Goal: Task Accomplishment & Management: Manage account settings

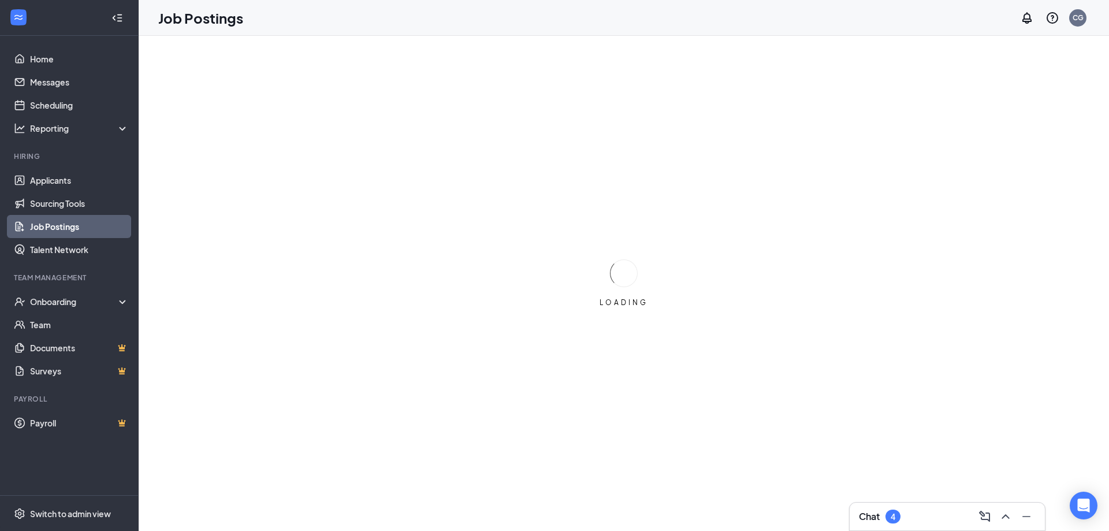
click at [905, 515] on div "Chat 4" at bounding box center [947, 516] width 177 height 18
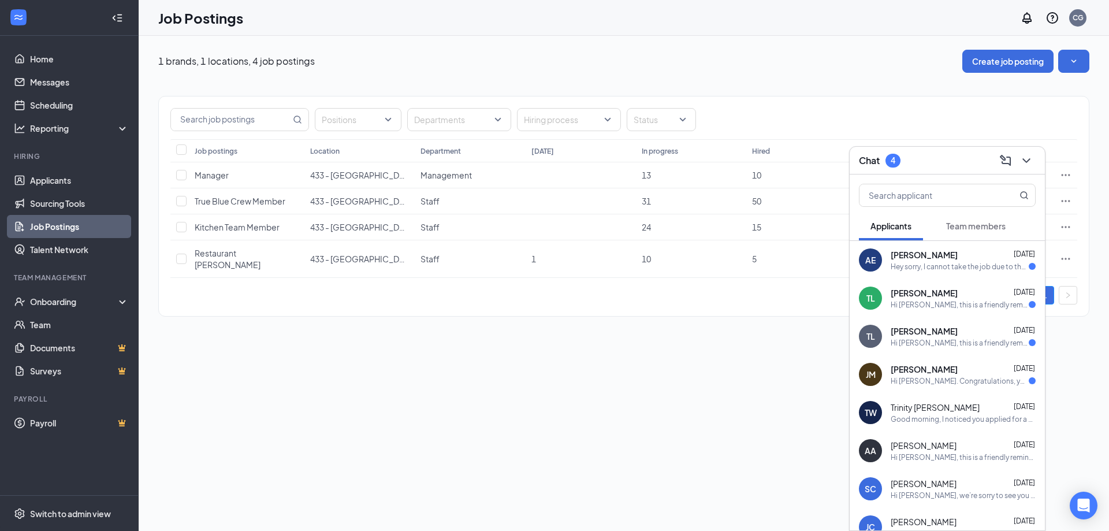
click at [945, 268] on div "Hey sorry, I cannot take the job due to the distance" at bounding box center [960, 267] width 138 height 10
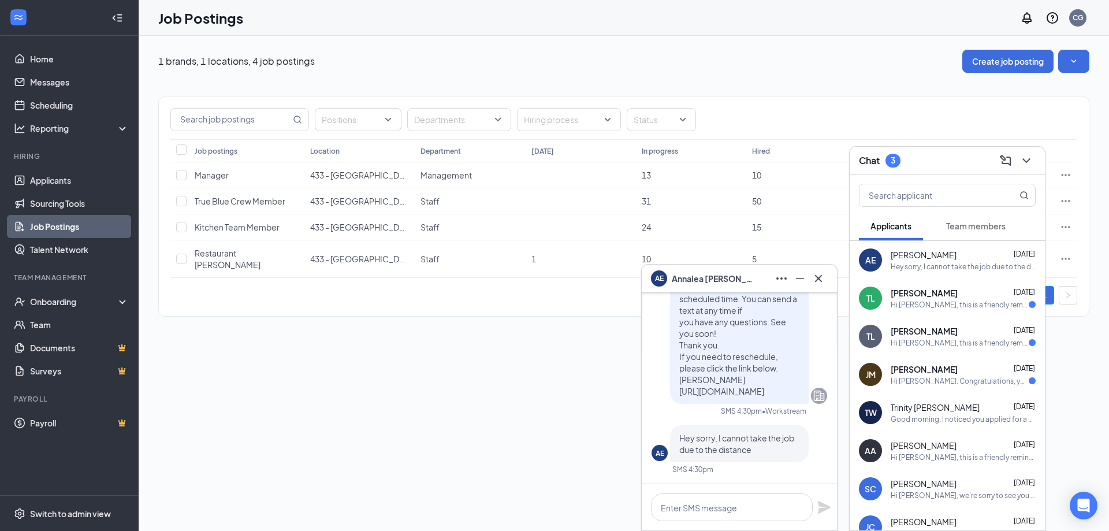
click at [965, 311] on div "TL [PERSON_NAME] [DATE] Hi [PERSON_NAME], this is a friendly reminder. Please s…" at bounding box center [947, 298] width 195 height 38
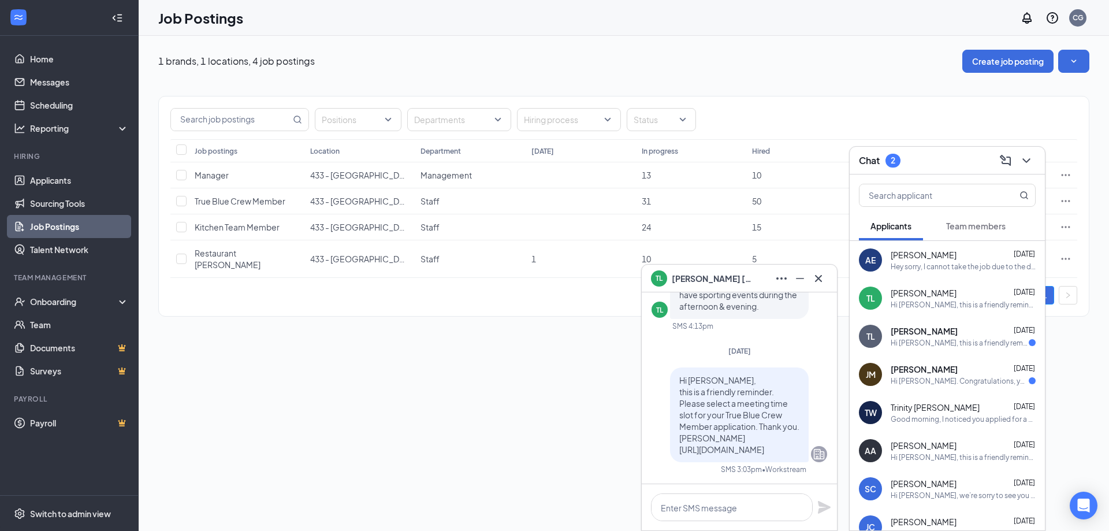
click at [952, 346] on div "Hi [PERSON_NAME], this is a friendly reminder. Please select a meeting time slo…" at bounding box center [960, 343] width 138 height 10
click at [943, 374] on span "[PERSON_NAME]" at bounding box center [924, 369] width 67 height 12
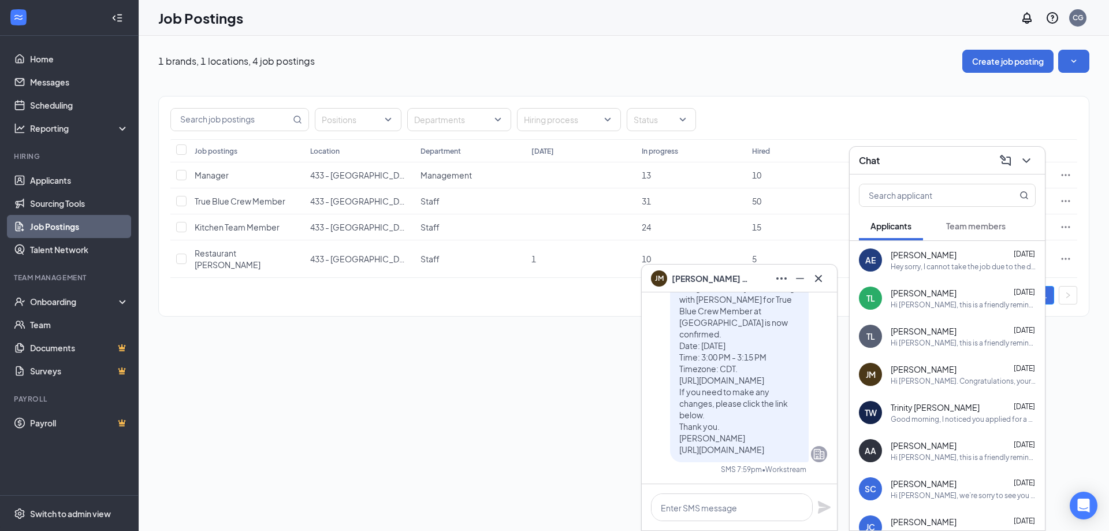
click at [915, 269] on div "Hey sorry, I cannot take the job due to the distance" at bounding box center [963, 267] width 145 height 10
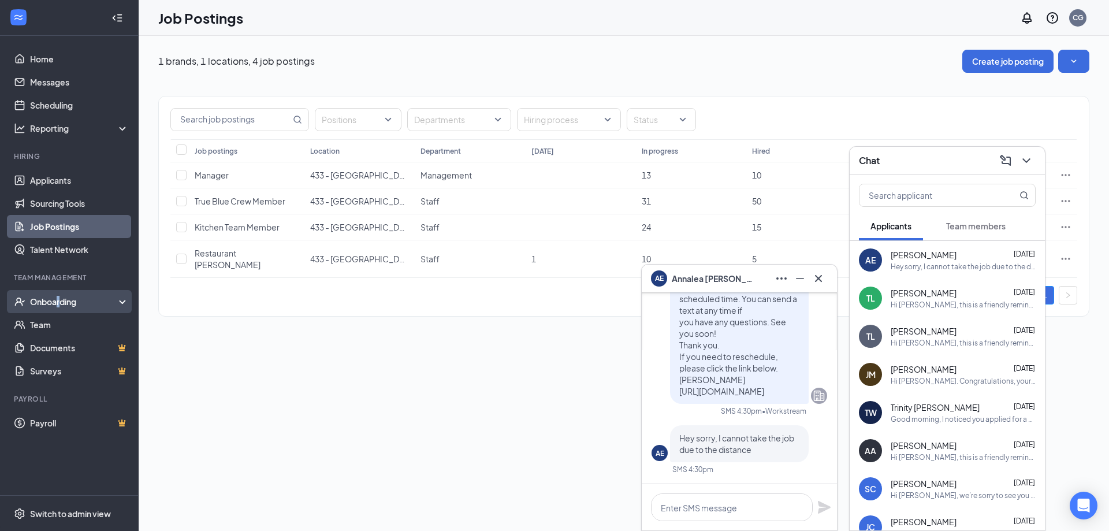
click at [59, 300] on div "Onboarding" at bounding box center [74, 302] width 89 height 12
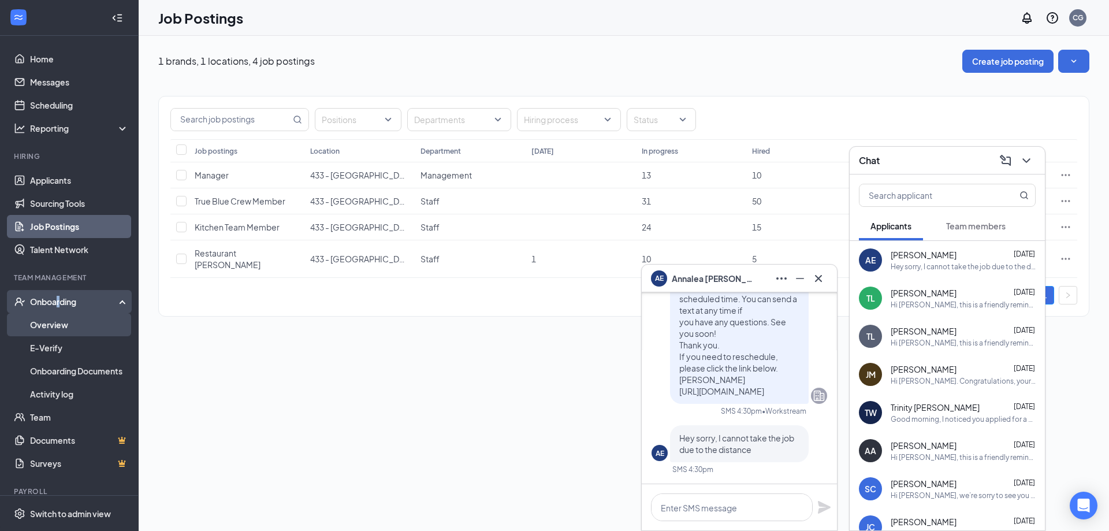
click at [57, 324] on link "Overview" at bounding box center [79, 324] width 99 height 23
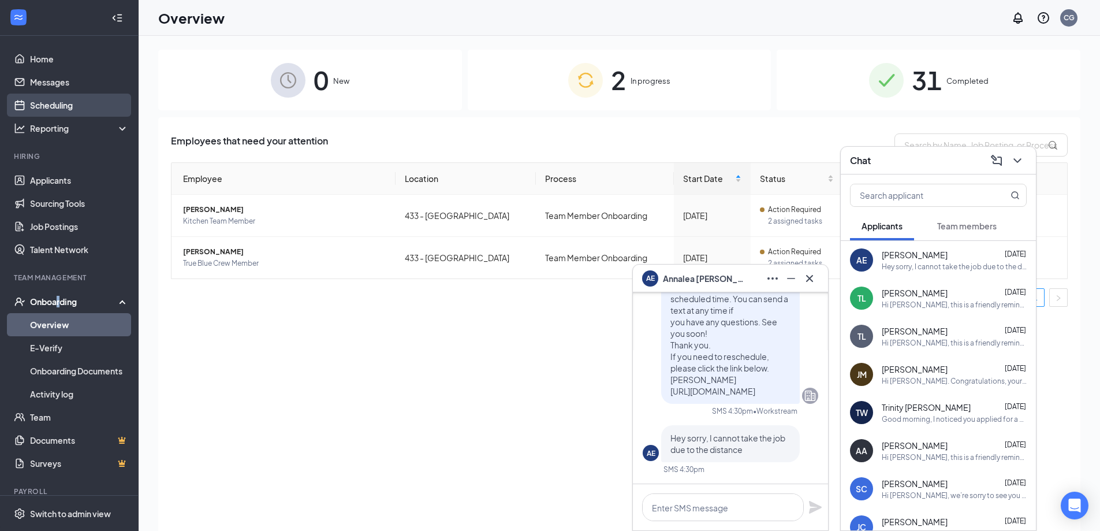
click at [51, 105] on link "Scheduling" at bounding box center [79, 105] width 99 height 23
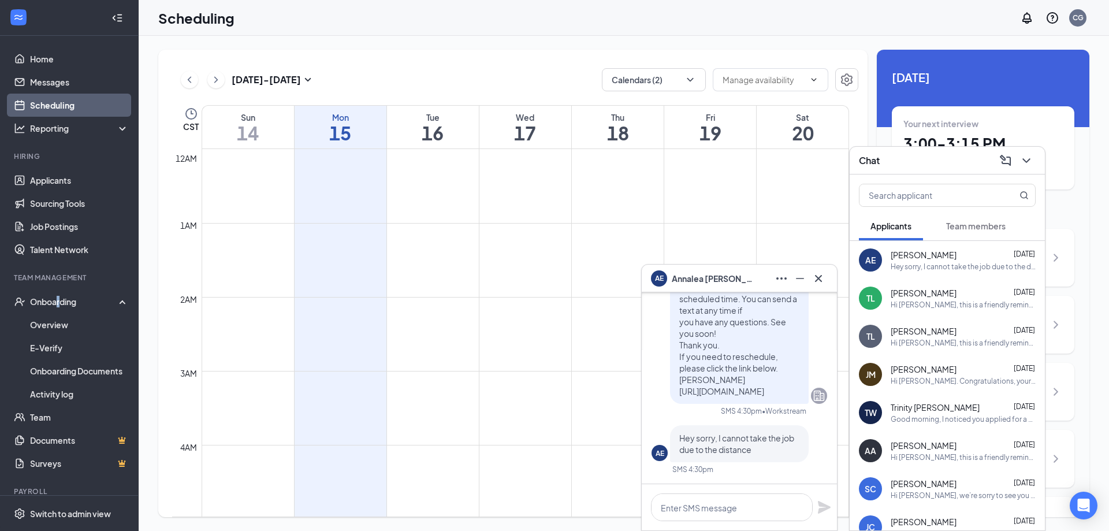
scroll to position [568, 0]
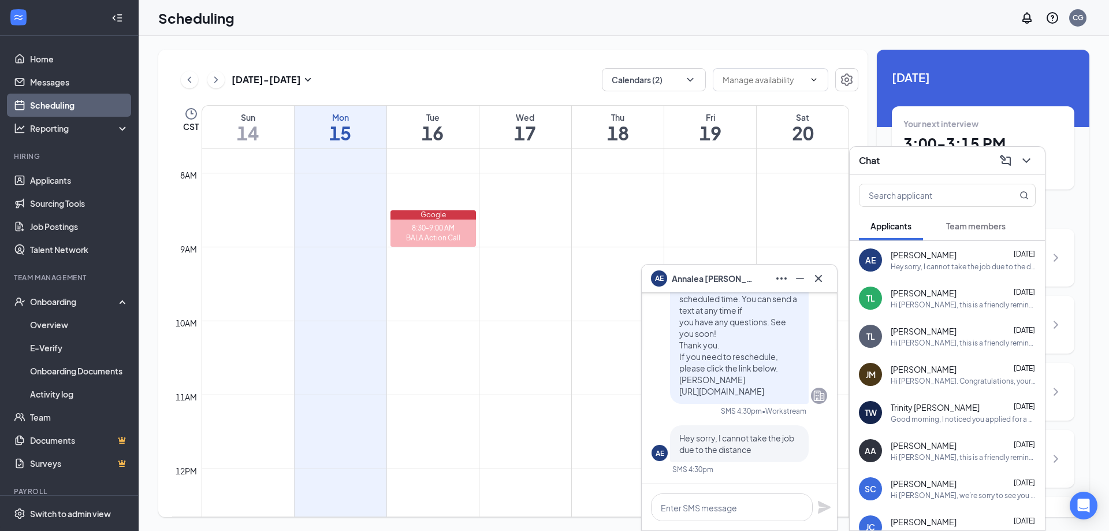
drag, startPoint x: 977, startPoint y: 158, endPoint x: 937, endPoint y: 156, distance: 39.9
click at [937, 156] on div "Chat" at bounding box center [947, 160] width 177 height 18
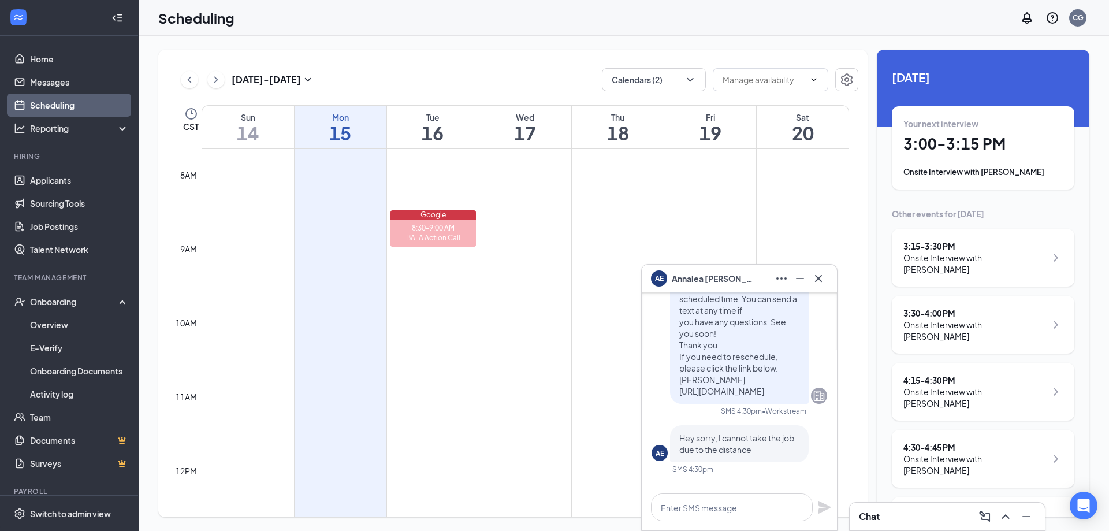
click at [1056, 452] on icon "ChevronRight" at bounding box center [1056, 459] width 14 height 14
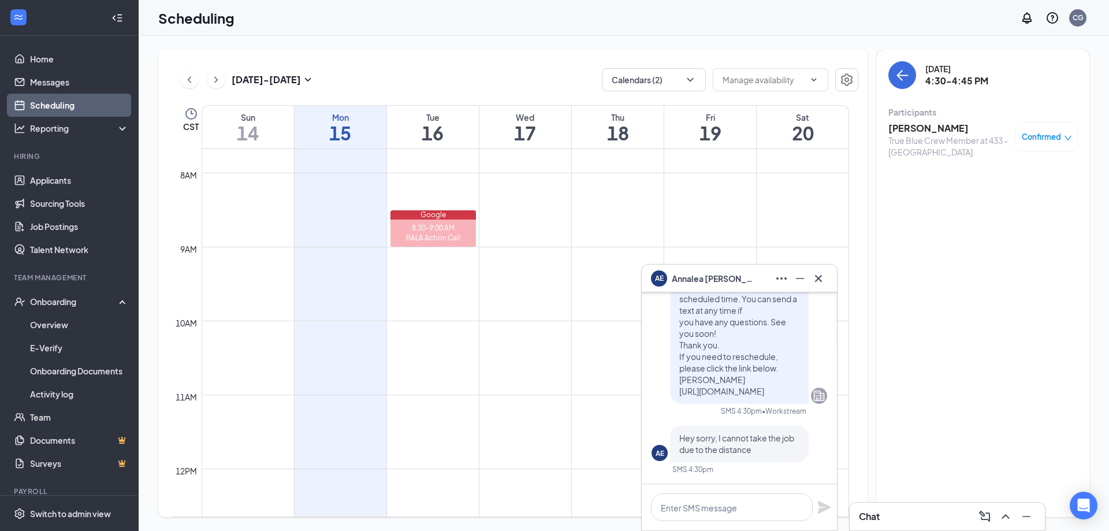
click at [1069, 139] on icon "down" at bounding box center [1067, 138] width 7 height 5
click at [920, 124] on h3 "[PERSON_NAME]" at bounding box center [948, 128] width 121 height 13
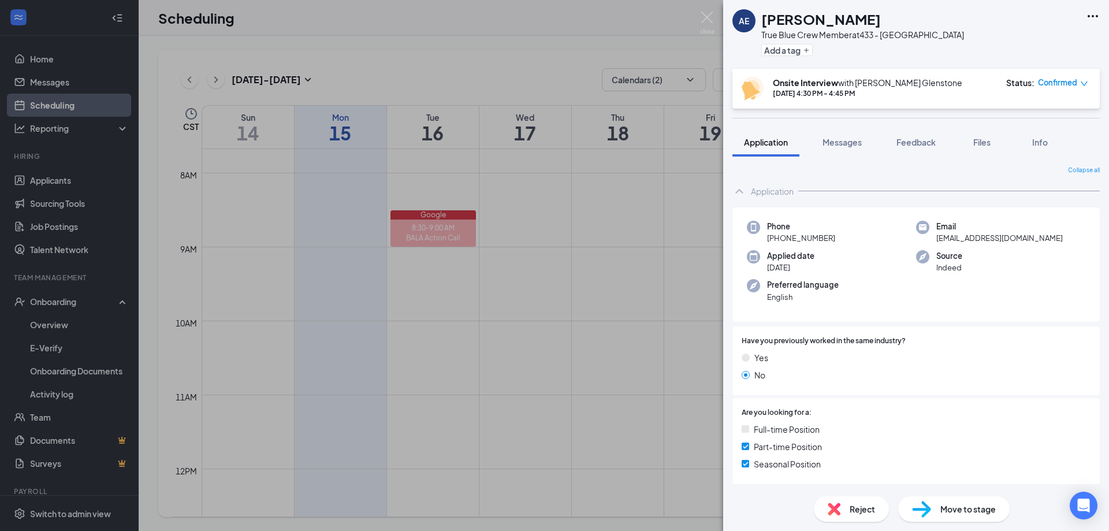
click at [673, 248] on div "AE [PERSON_NAME] True Blue Crew Member at 433 - Glenstone Add a tag Onsite Inte…" at bounding box center [554, 265] width 1109 height 531
click at [686, 259] on td at bounding box center [525, 256] width 647 height 18
click at [641, 255] on td at bounding box center [525, 256] width 647 height 18
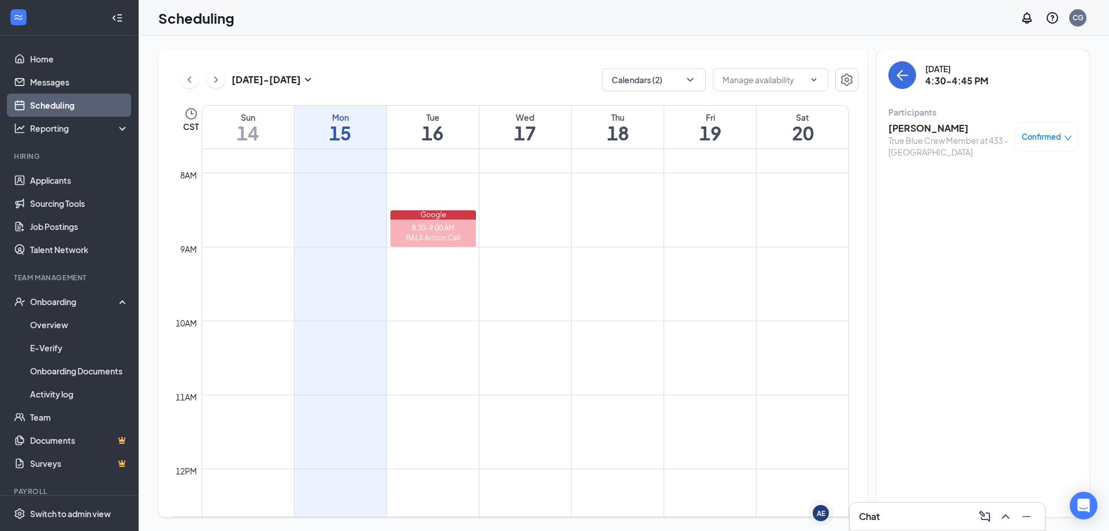
click at [577, 250] on td at bounding box center [525, 256] width 647 height 18
click at [911, 518] on div "Chat" at bounding box center [947, 516] width 177 height 18
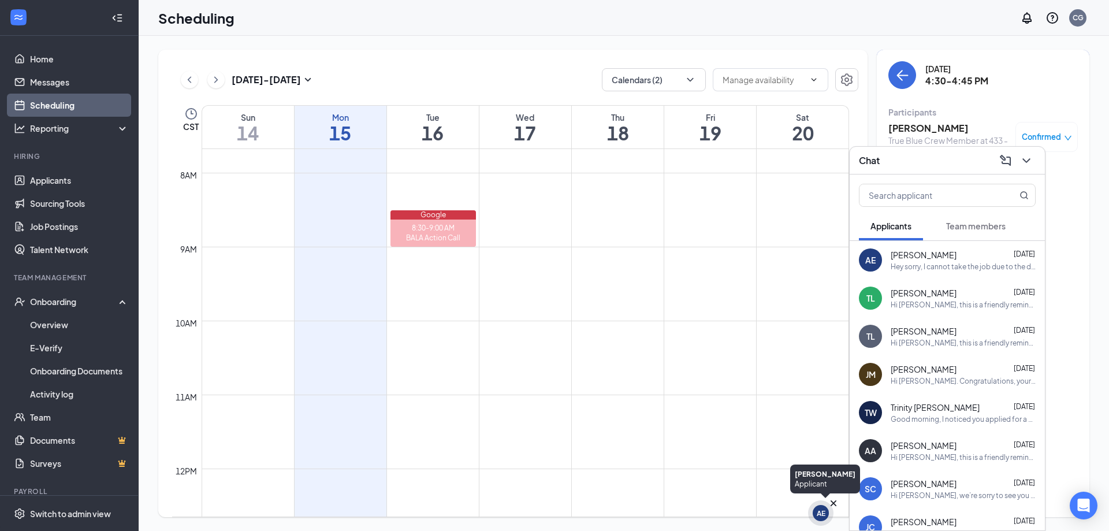
click at [829, 512] on div "AE" at bounding box center [820, 512] width 25 height 25
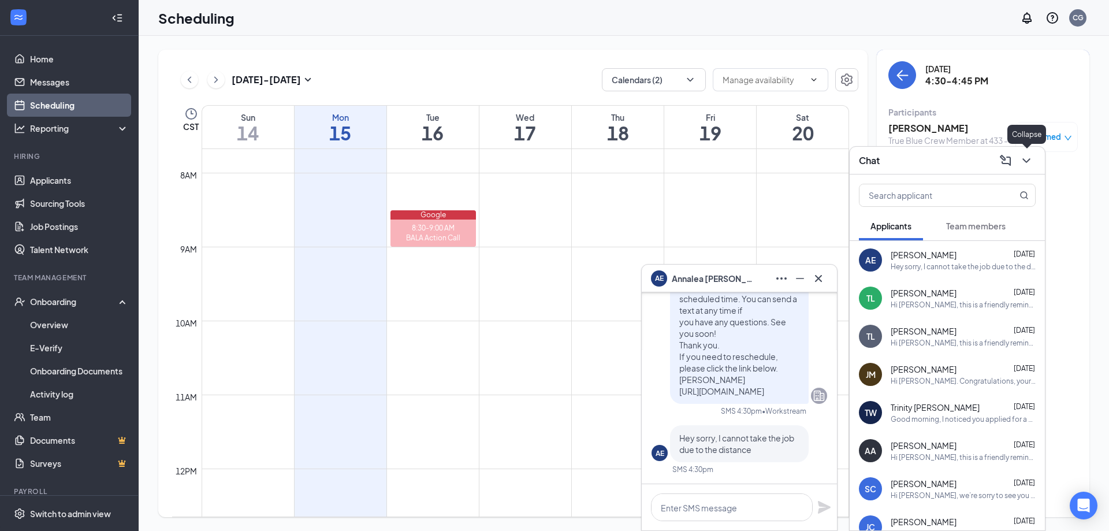
click at [1026, 160] on icon "ChevronDown" at bounding box center [1026, 161] width 14 height 14
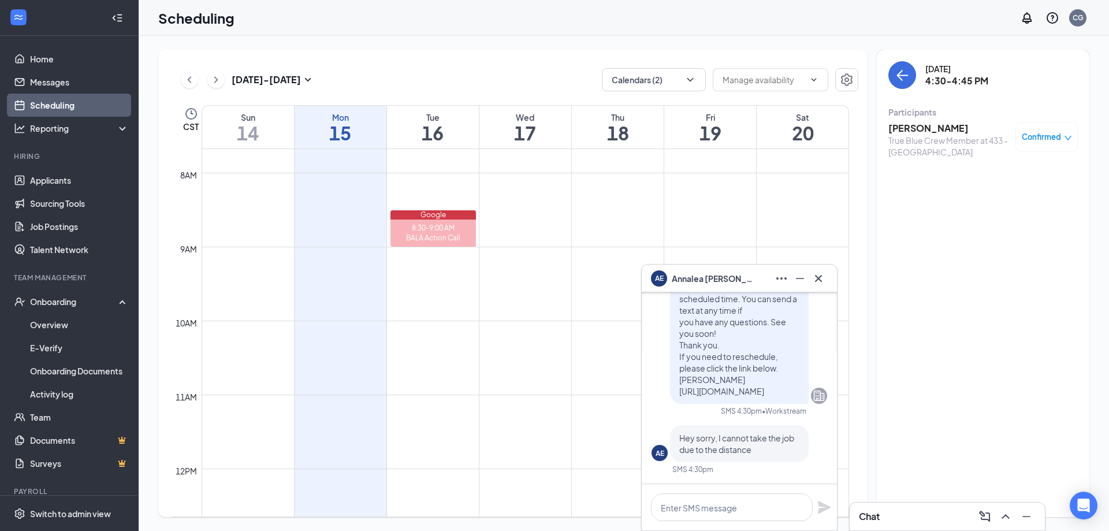
click at [917, 125] on h3 "[PERSON_NAME]" at bounding box center [948, 128] width 121 height 13
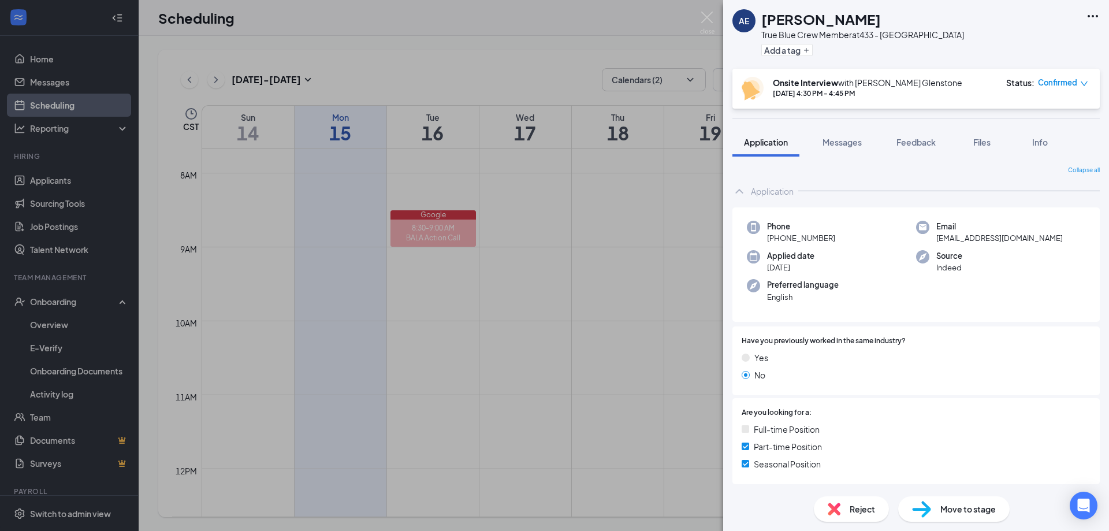
click at [863, 507] on span "Reject" at bounding box center [862, 509] width 25 height 13
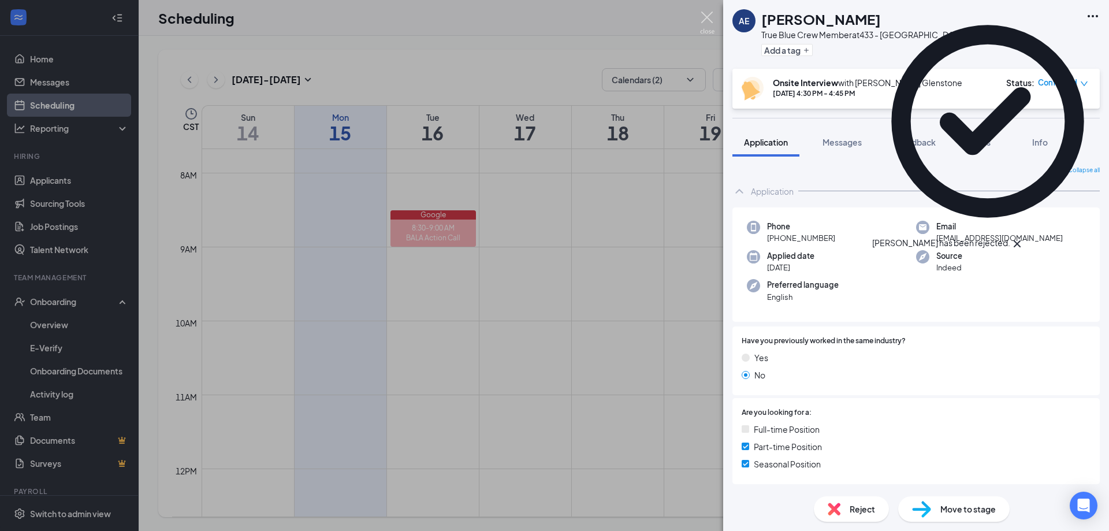
click at [712, 20] on img at bounding box center [707, 23] width 14 height 23
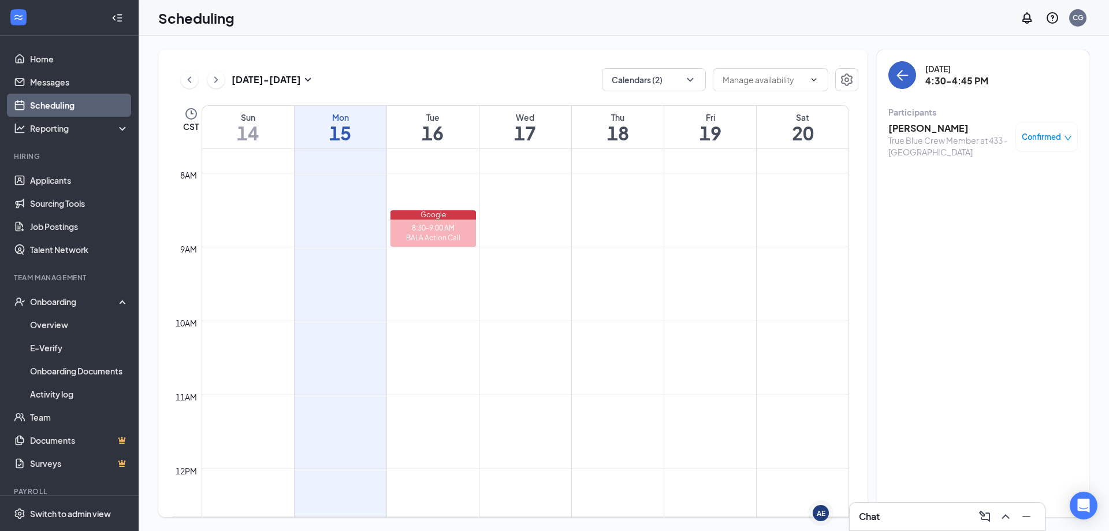
click at [912, 81] on button "back-button" at bounding box center [902, 75] width 28 height 28
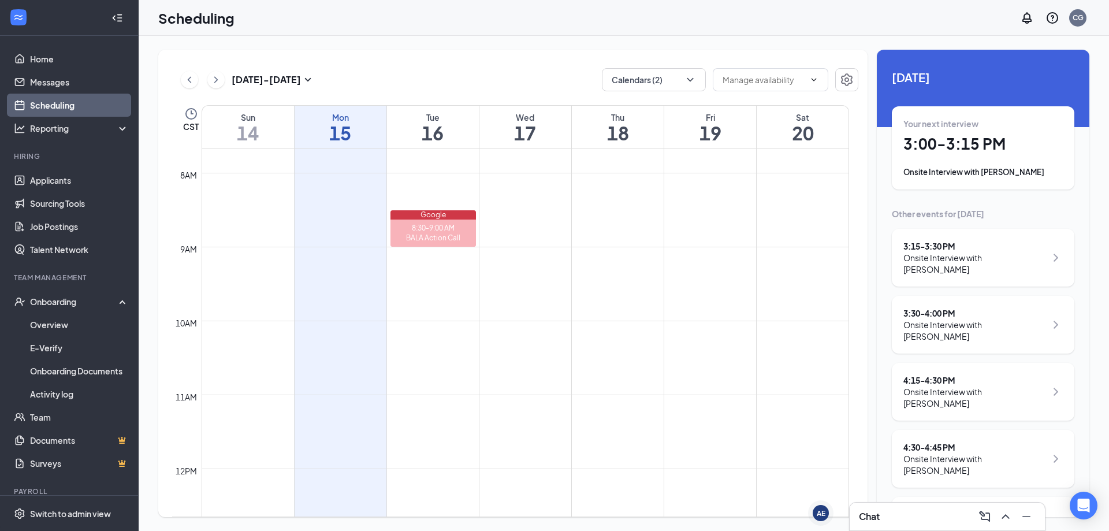
click at [951, 135] on h1 "3:00 - 3:15 PM" at bounding box center [982, 144] width 159 height 20
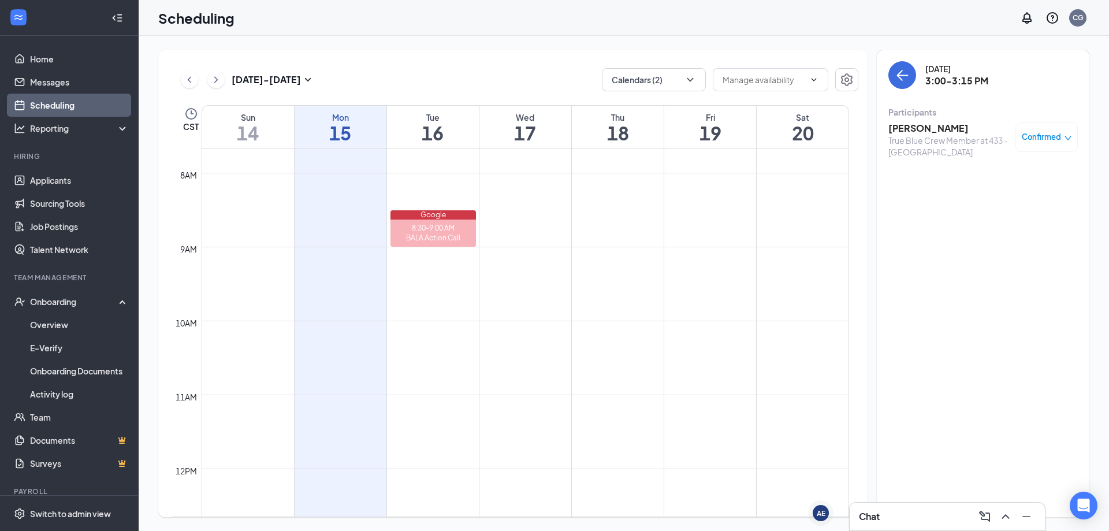
click at [919, 130] on h3 "[PERSON_NAME]" at bounding box center [948, 128] width 121 height 13
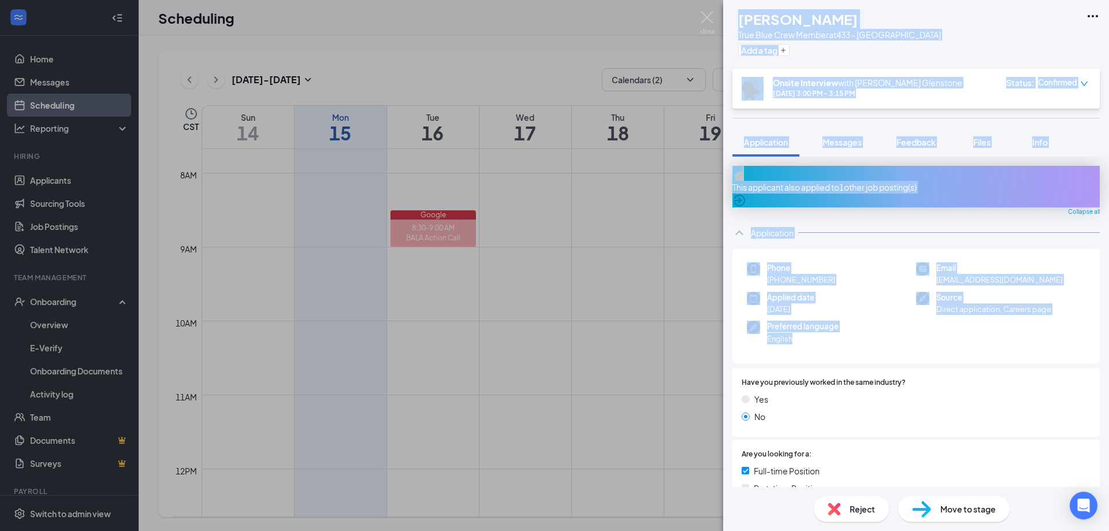
drag, startPoint x: 760, startPoint y: 17, endPoint x: 903, endPoint y: 343, distance: 356.1
click at [903, 343] on div "[PERSON_NAME] True Blue Crew Member at 433 - Glenstone Add a tag Onsite Intervi…" at bounding box center [916, 265] width 386 height 531
drag, startPoint x: 704, startPoint y: 12, endPoint x: 920, endPoint y: 49, distance: 219.1
click at [704, 12] on img at bounding box center [707, 23] width 14 height 23
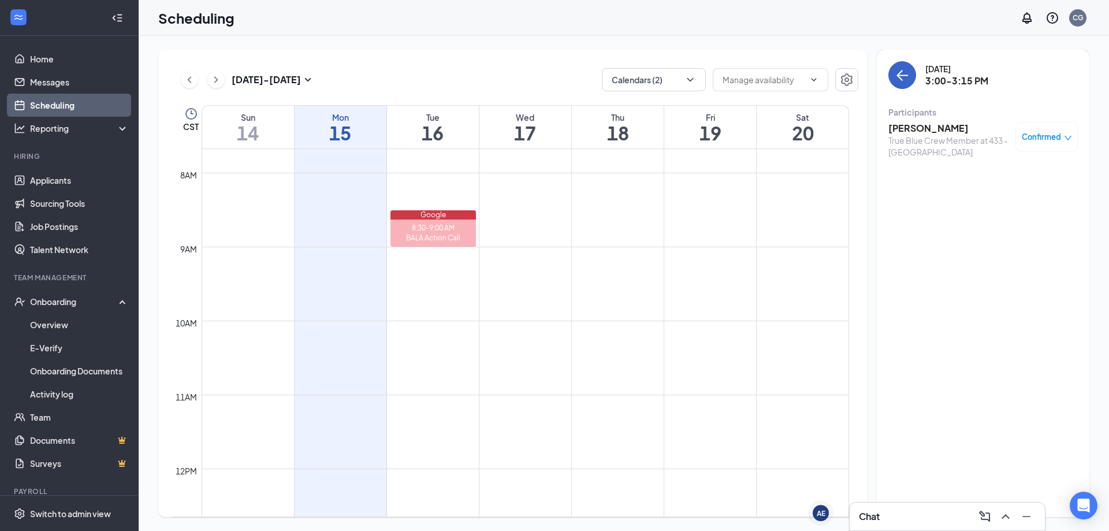
click at [905, 70] on icon "ArrowLeft" at bounding box center [902, 75] width 14 height 14
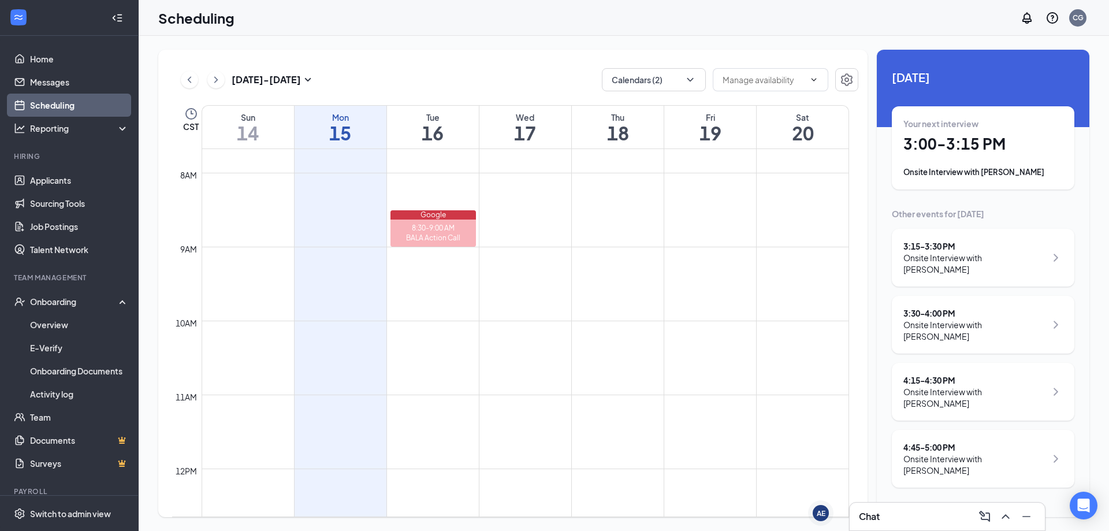
click at [947, 245] on div "3:15 - 3:30 PM" at bounding box center [974, 246] width 143 height 12
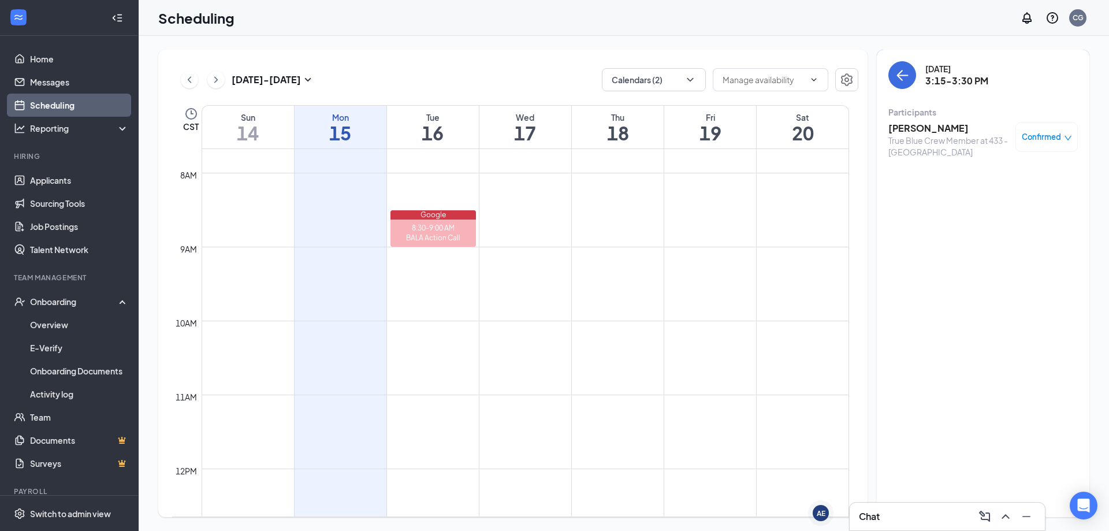
click at [937, 129] on h3 "[PERSON_NAME]" at bounding box center [948, 128] width 121 height 13
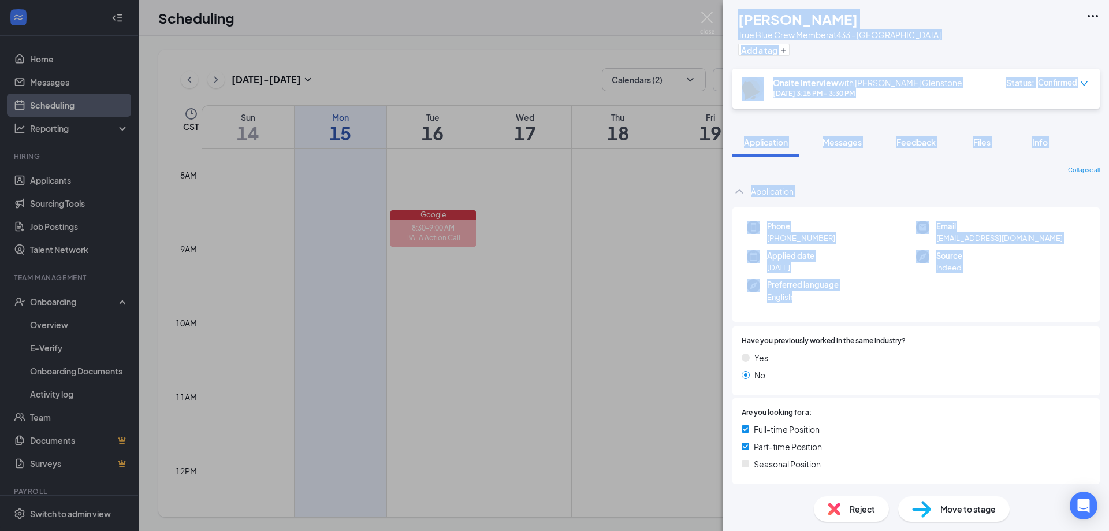
drag, startPoint x: 761, startPoint y: 18, endPoint x: 835, endPoint y: 300, distance: 291.0
click at [835, 300] on div "[PERSON_NAME] Madyson [PERSON_NAME] True Blue Crew Member at 433 - Glenstone Ad…" at bounding box center [916, 265] width 386 height 531
click at [708, 16] on img at bounding box center [707, 23] width 14 height 23
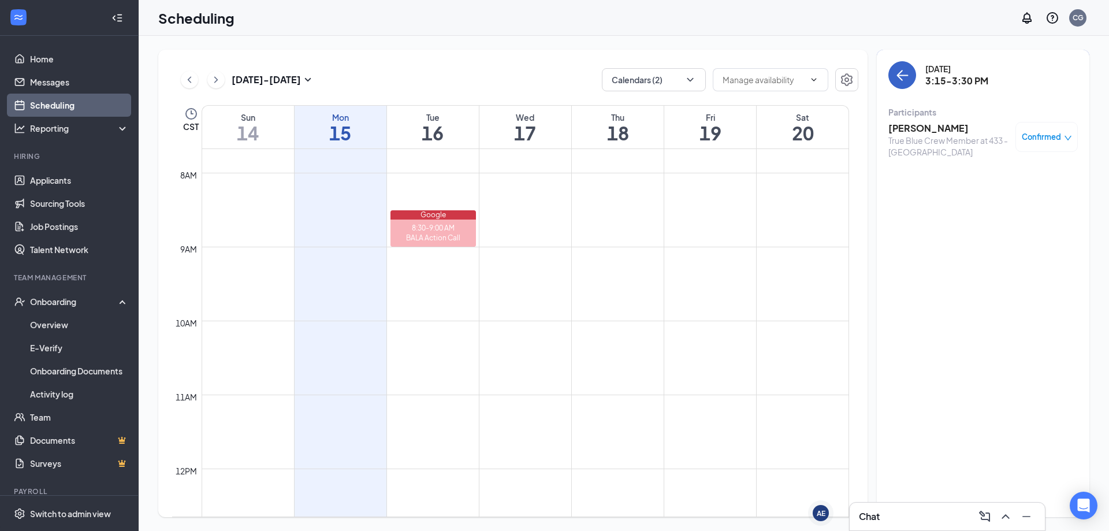
click at [908, 70] on icon "ArrowLeft" at bounding box center [902, 75] width 14 height 14
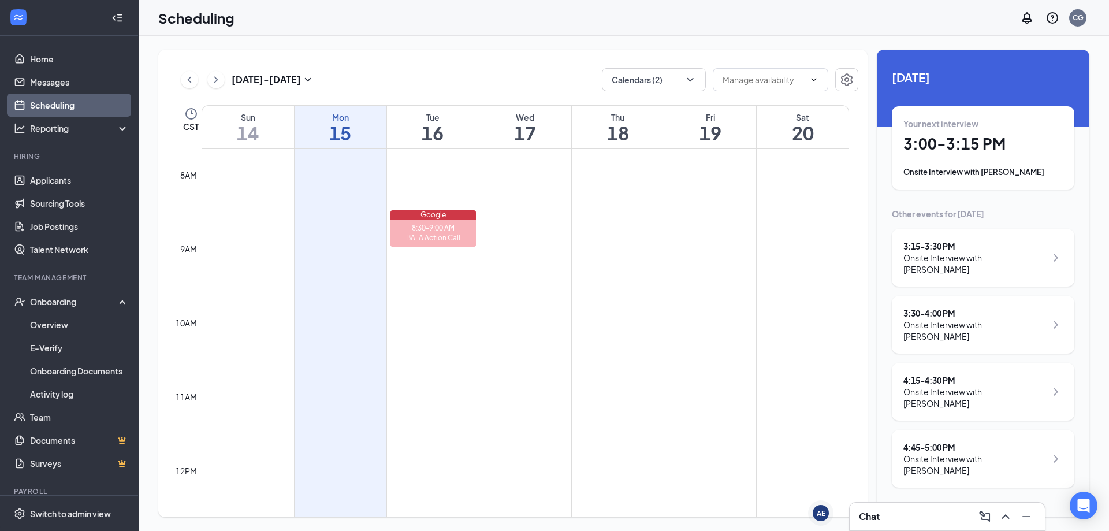
click at [943, 307] on div "3:30 - 4:00 PM" at bounding box center [974, 313] width 143 height 12
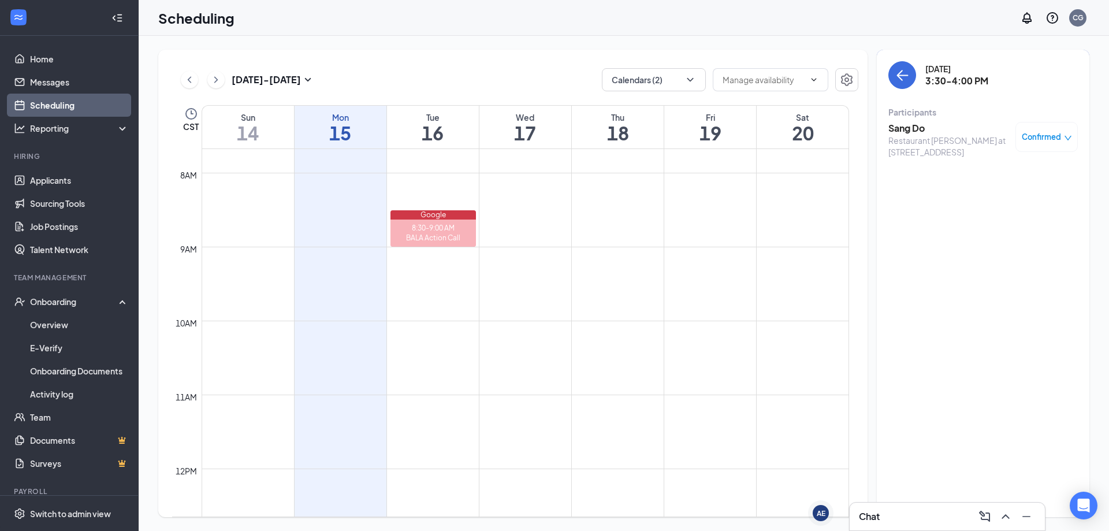
click at [910, 128] on h3 "Sang Do" at bounding box center [948, 128] width 121 height 13
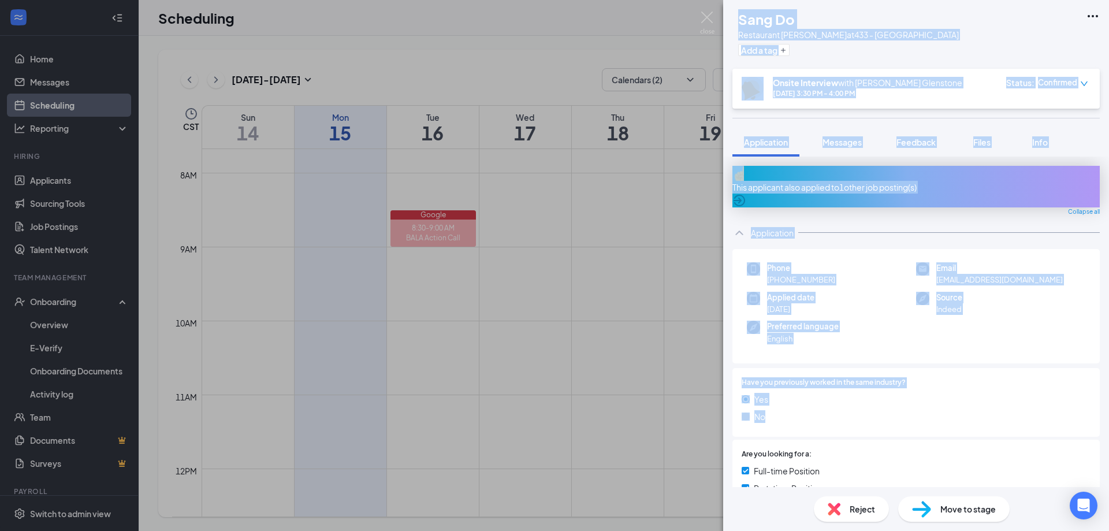
drag, startPoint x: 833, startPoint y: 138, endPoint x: 874, endPoint y: 405, distance: 270.5
click at [874, 405] on div "SD Sang Do Restaurant [PERSON_NAME] at [GEOGRAPHIC_DATA] Add a tag Onsite Inter…" at bounding box center [916, 265] width 386 height 531
click at [710, 14] on img at bounding box center [707, 23] width 14 height 23
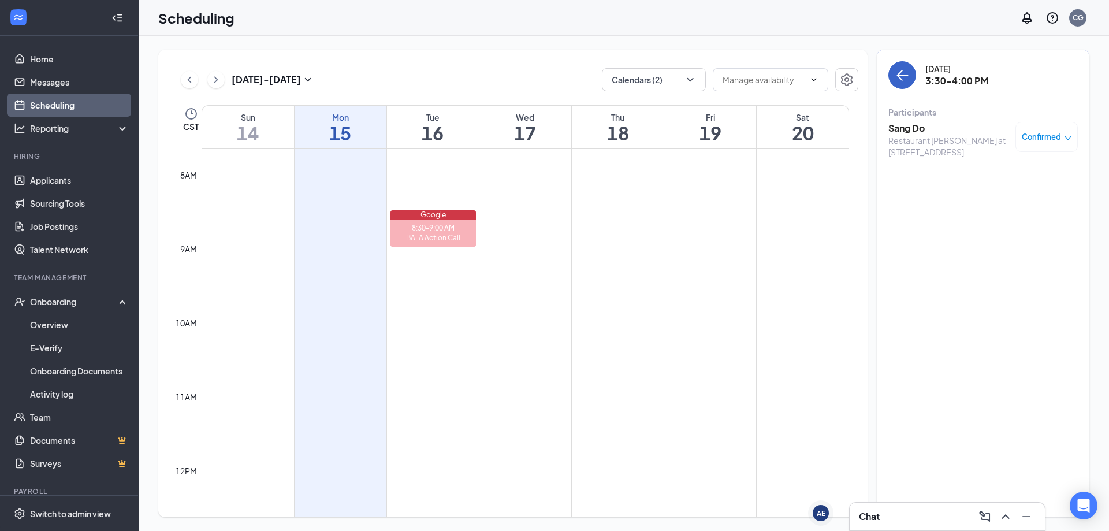
click at [902, 79] on icon "ArrowLeft" at bounding box center [902, 75] width 14 height 14
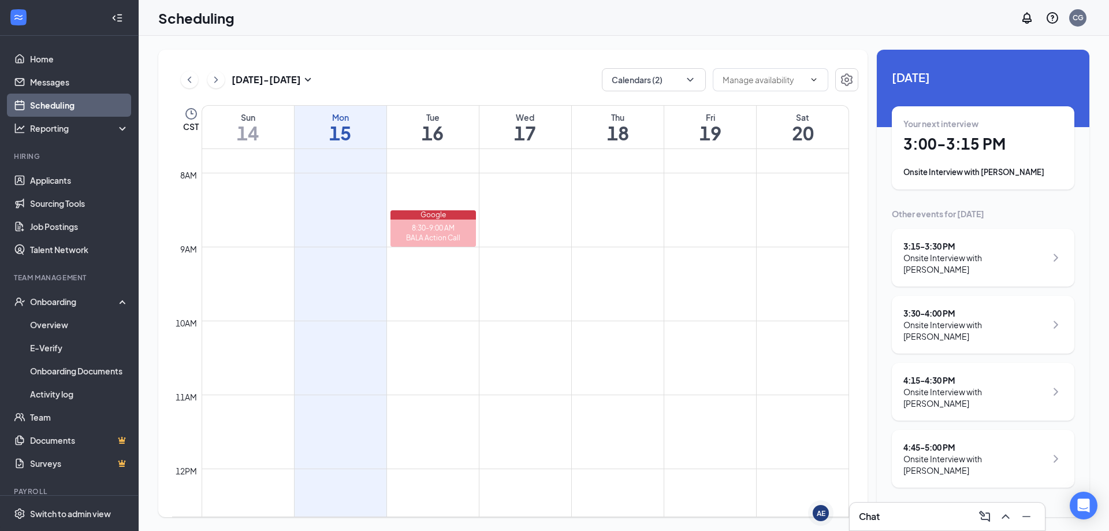
click at [972, 386] on div "Onsite Interview with [PERSON_NAME]" at bounding box center [974, 397] width 143 height 23
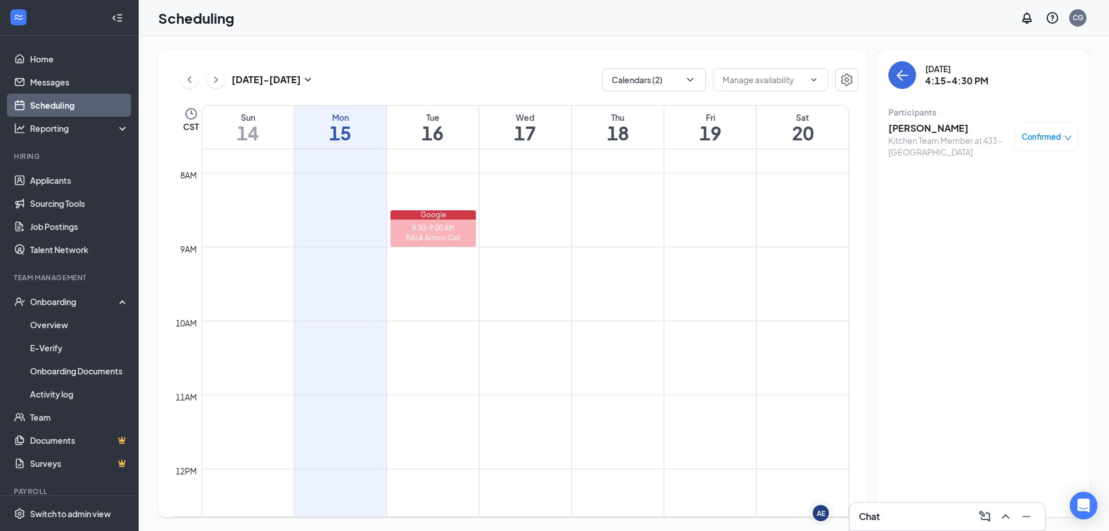
click at [907, 130] on h3 "[PERSON_NAME]" at bounding box center [948, 128] width 121 height 13
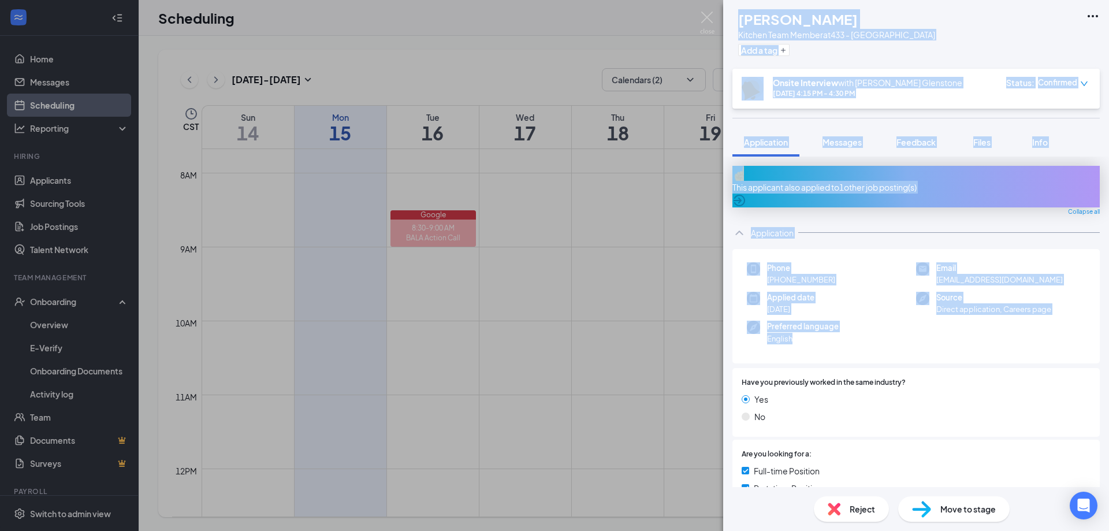
drag, startPoint x: 848, startPoint y: 222, endPoint x: 867, endPoint y: 334, distance: 114.2
click at [867, 334] on div "RM [PERSON_NAME] Kitchen Team Member at 433 - Glenstone Add a tag Onsite Interv…" at bounding box center [916, 265] width 386 height 531
click at [702, 14] on img at bounding box center [707, 23] width 14 height 23
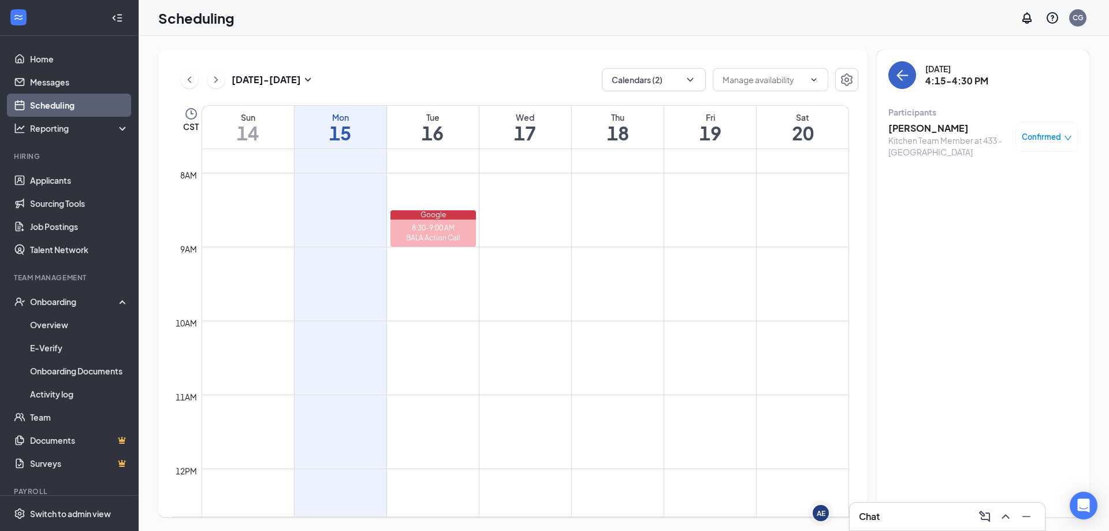
click at [906, 80] on icon "ArrowLeft" at bounding box center [902, 75] width 14 height 14
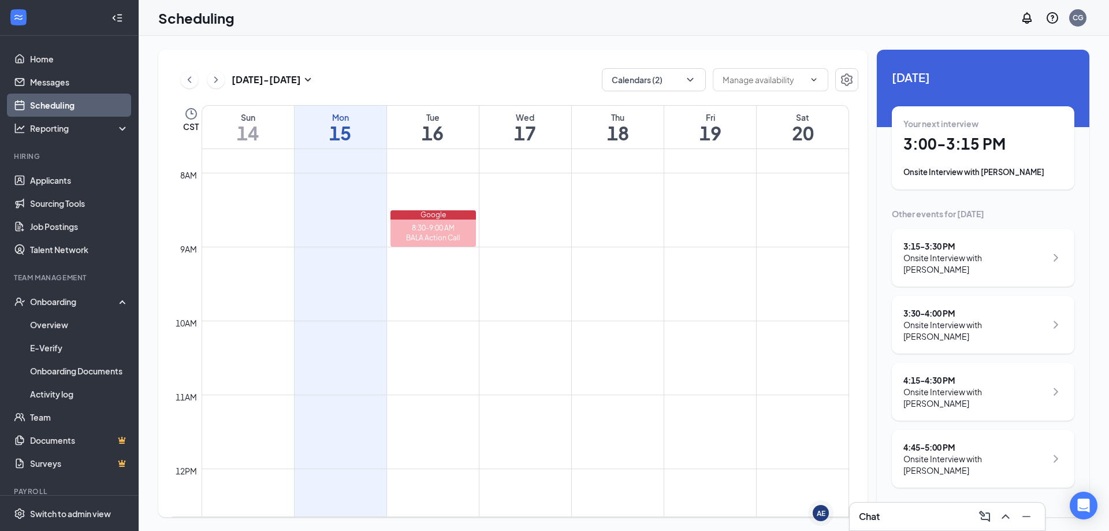
click at [934, 441] on div "4:45 - 5:00 PM" at bounding box center [974, 447] width 143 height 12
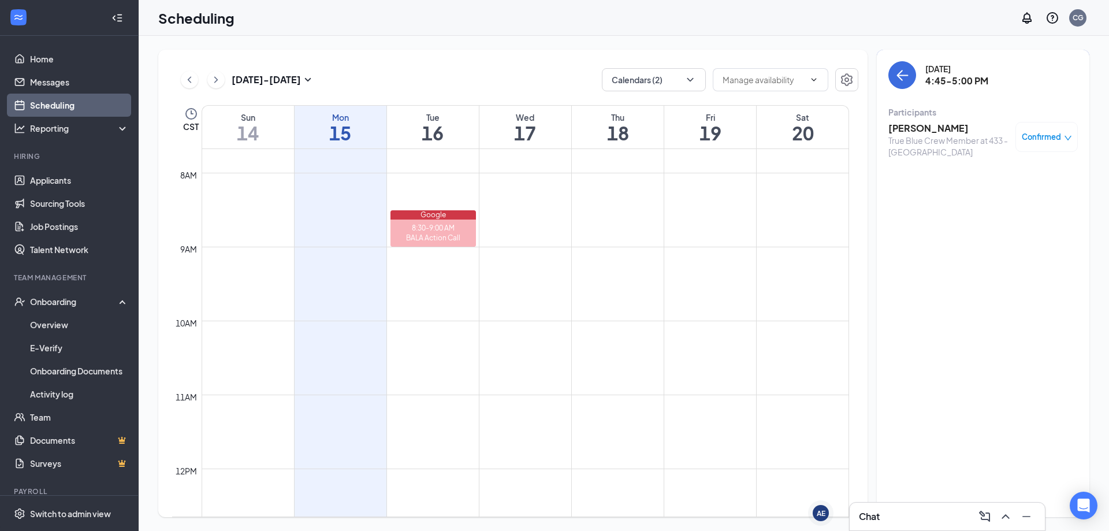
click at [921, 128] on h3 "[PERSON_NAME]" at bounding box center [948, 128] width 121 height 13
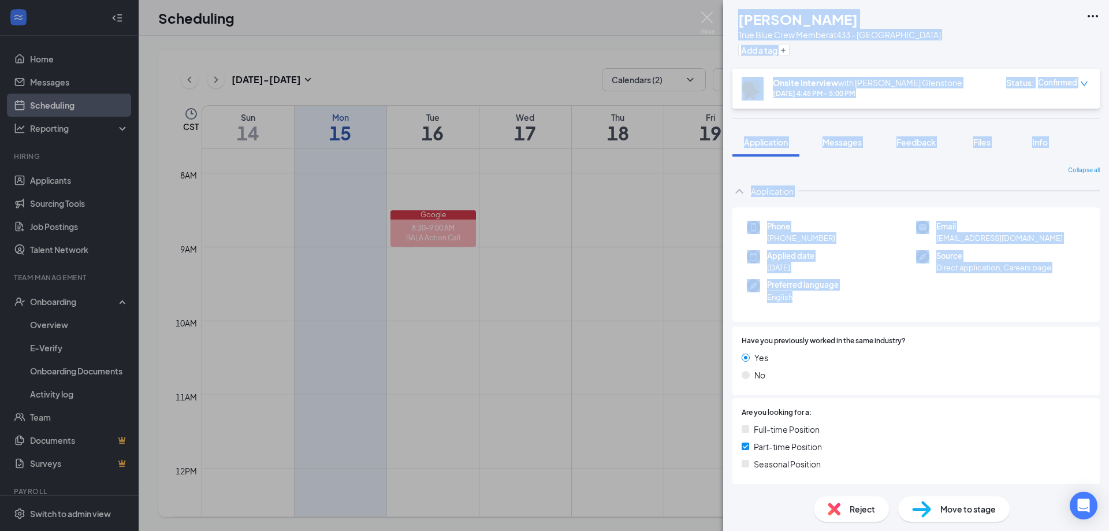
drag, startPoint x: 761, startPoint y: 19, endPoint x: 828, endPoint y: 293, distance: 281.9
click at [828, 293] on div "AS [PERSON_NAME] True Blue Crew Member at 433 - Glenstone Add a tag Onsite Inte…" at bounding box center [916, 265] width 386 height 531
click at [705, 14] on img at bounding box center [707, 23] width 14 height 23
